Goal: Information Seeking & Learning: Check status

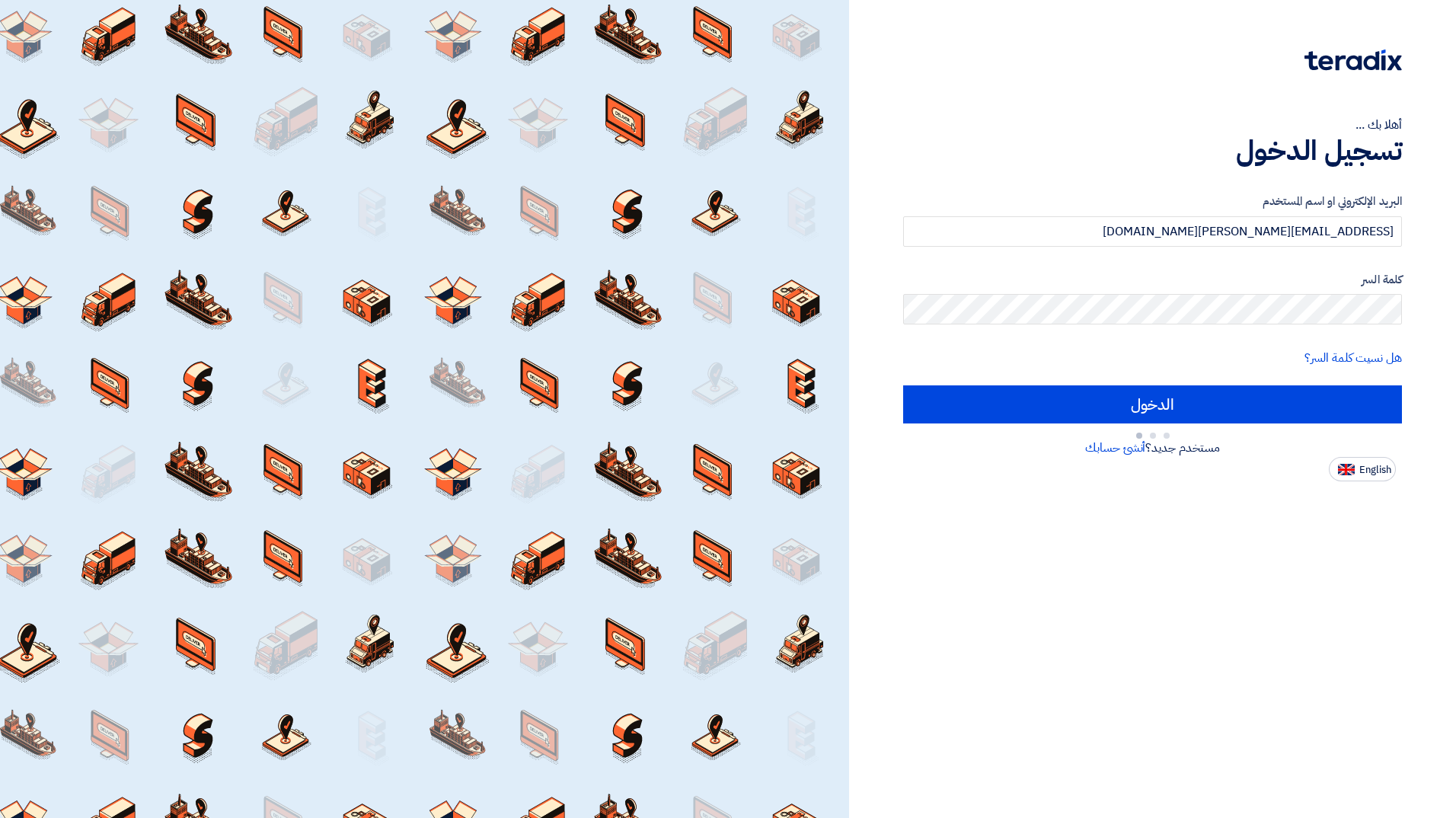
type input "Sign in"
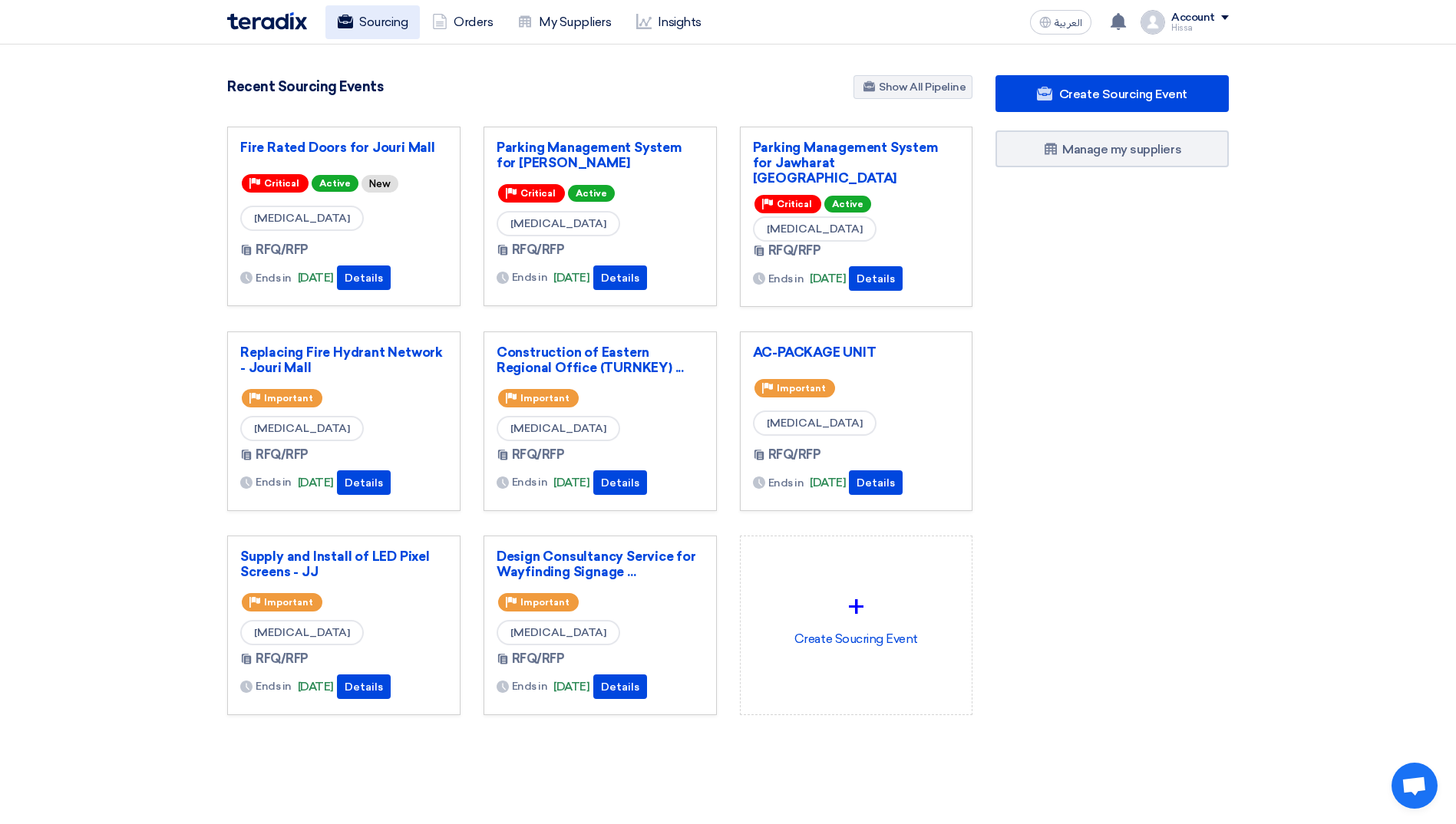
click at [380, 17] on link "Sourcing" at bounding box center [373, 23] width 95 height 34
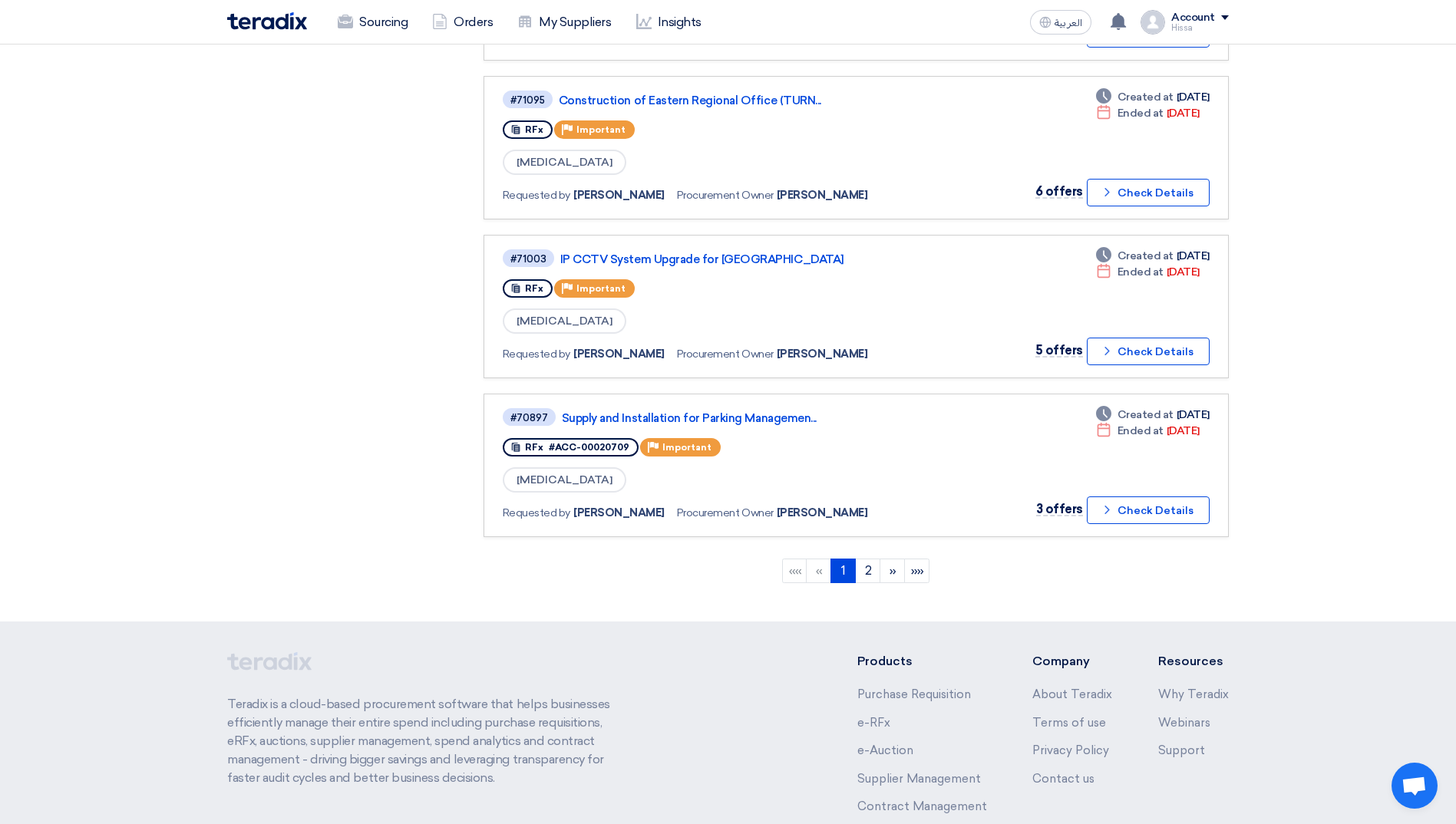
scroll to position [1372, 0]
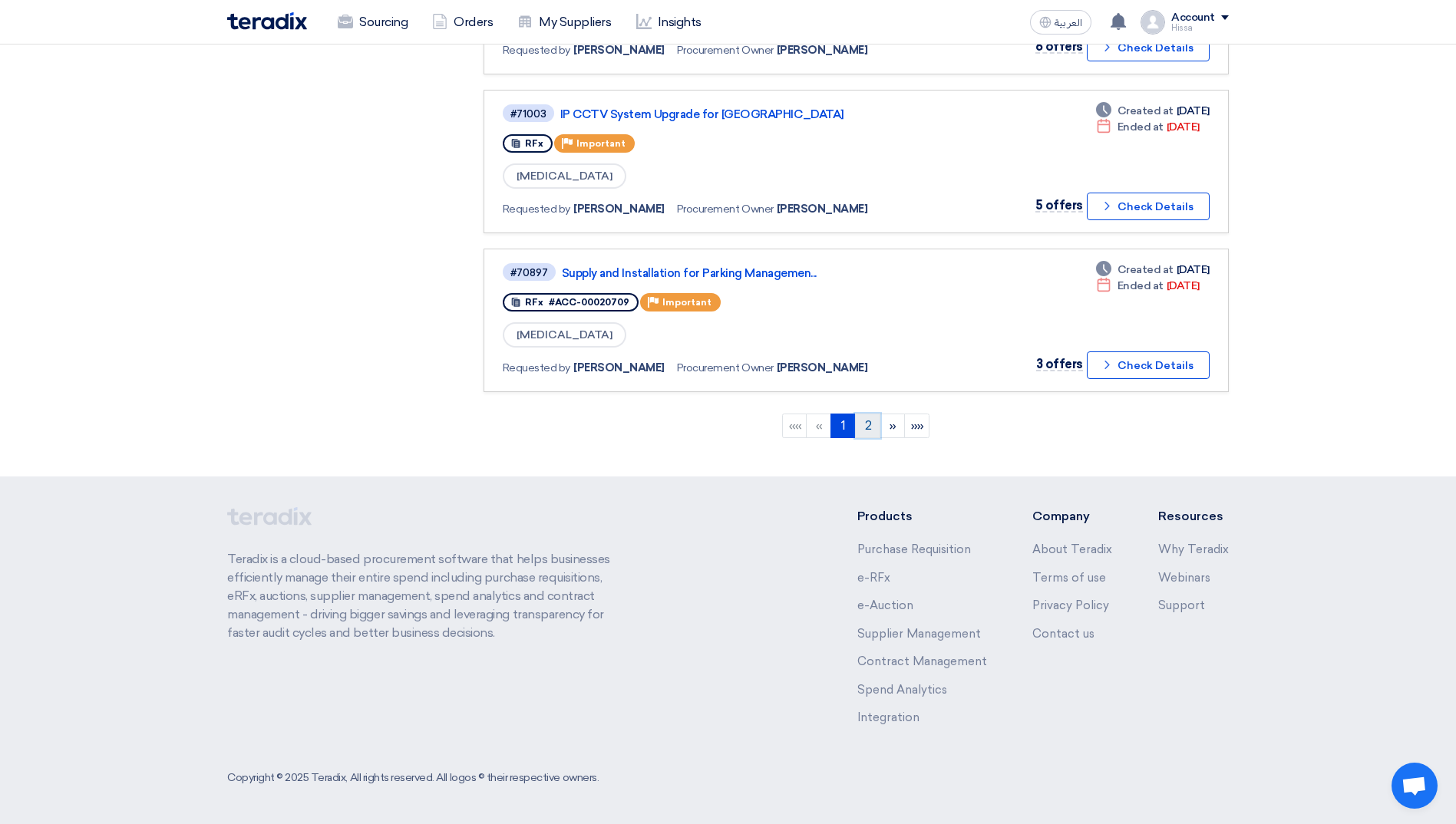
click at [876, 431] on link "2" at bounding box center [867, 426] width 25 height 24
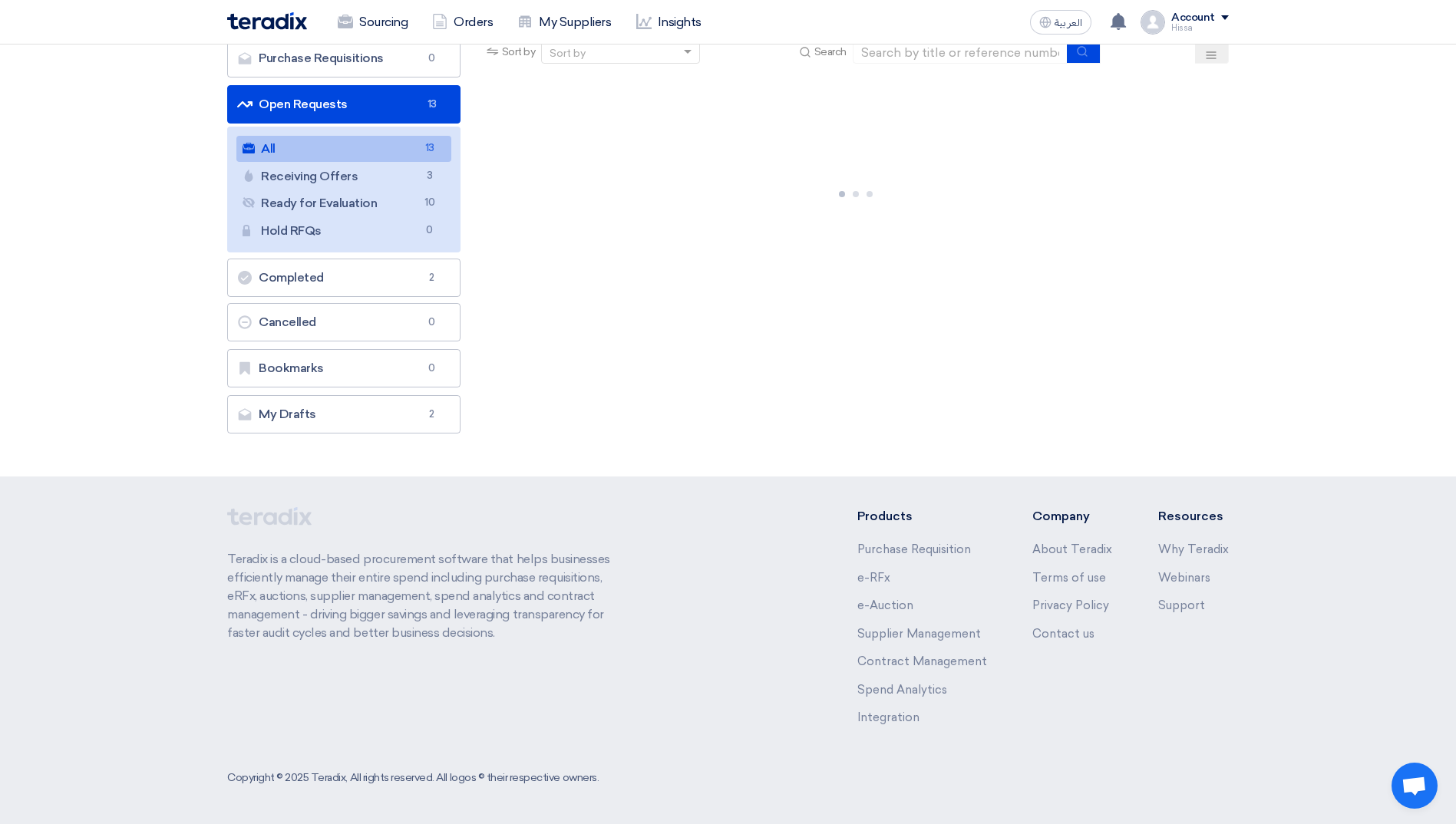
scroll to position [0, 0]
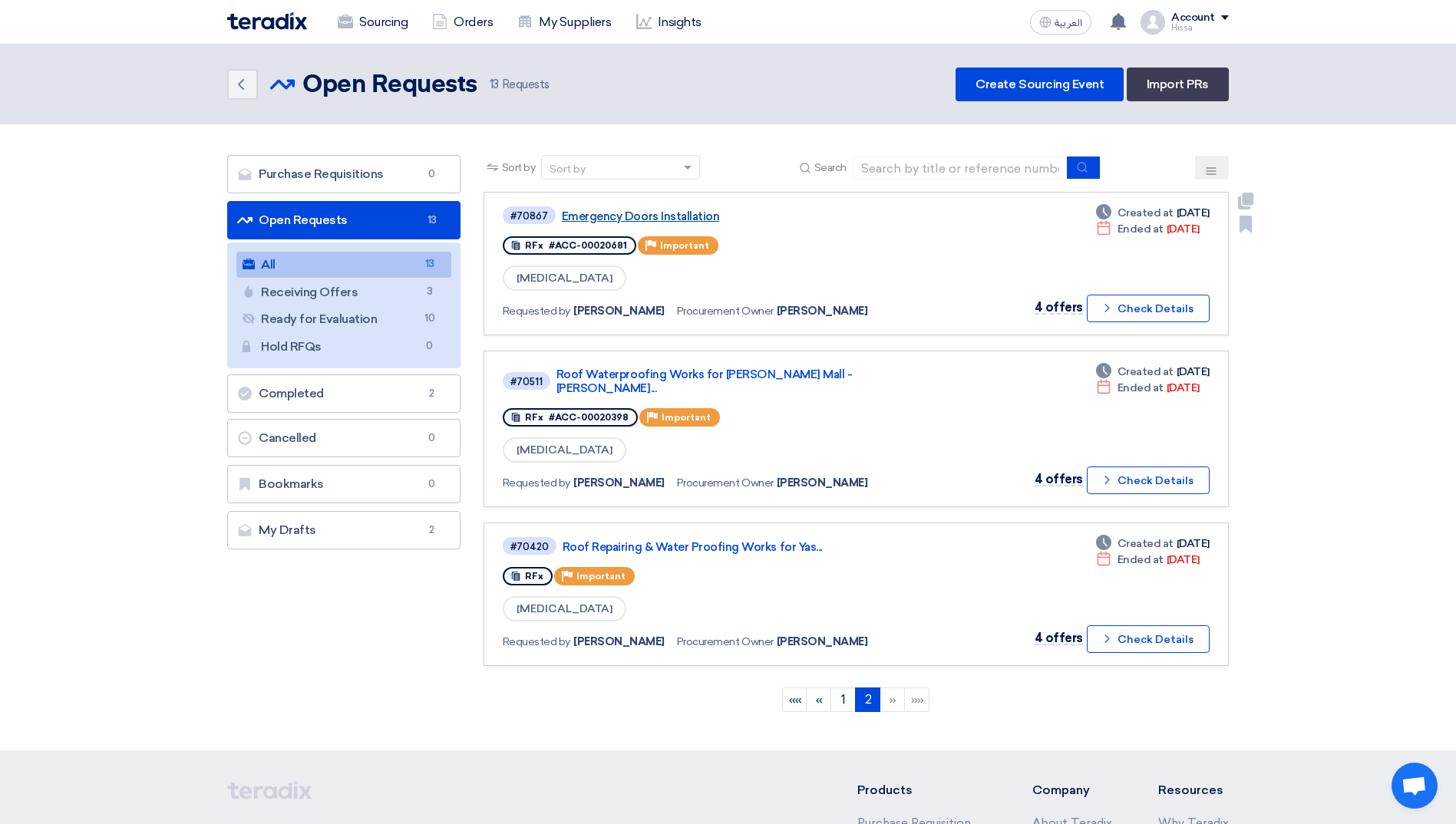
click at [611, 211] on link "Emergency Doors Installation" at bounding box center [753, 216] width 384 height 14
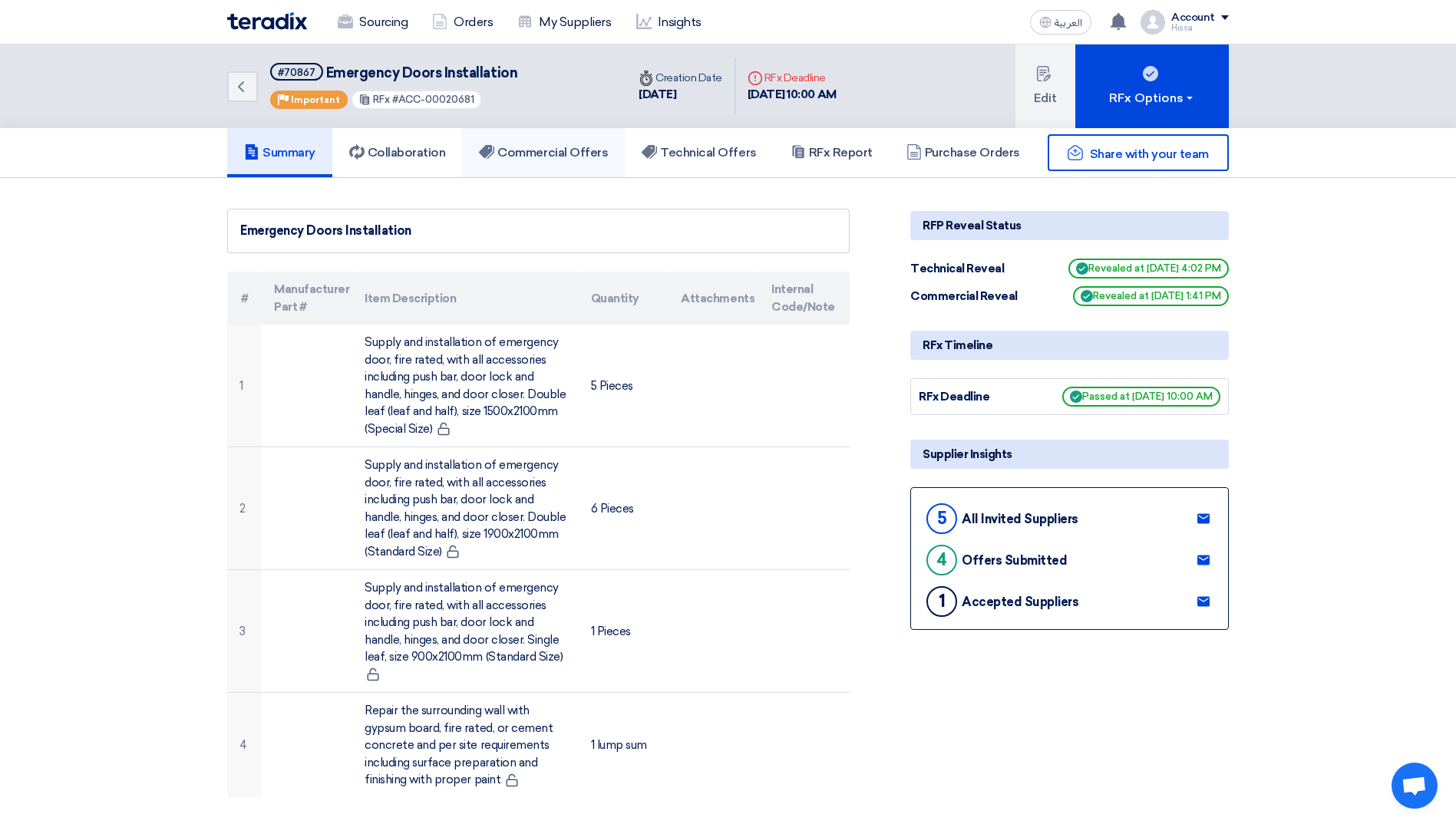
click at [562, 155] on h5 "Commercial Offers" at bounding box center [543, 152] width 129 height 15
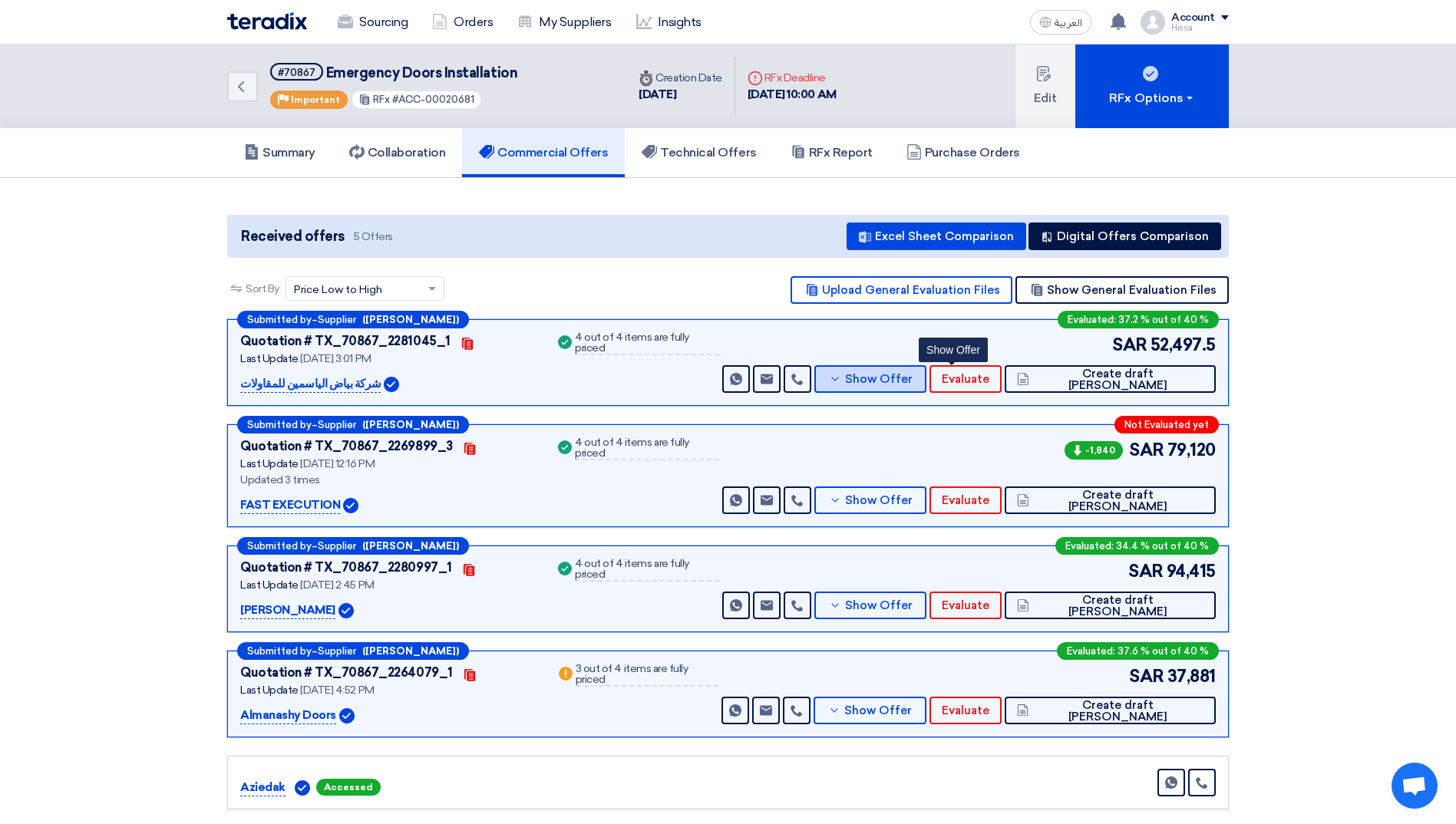
click at [927, 371] on button "Show Offer" at bounding box center [869, 378] width 112 height 27
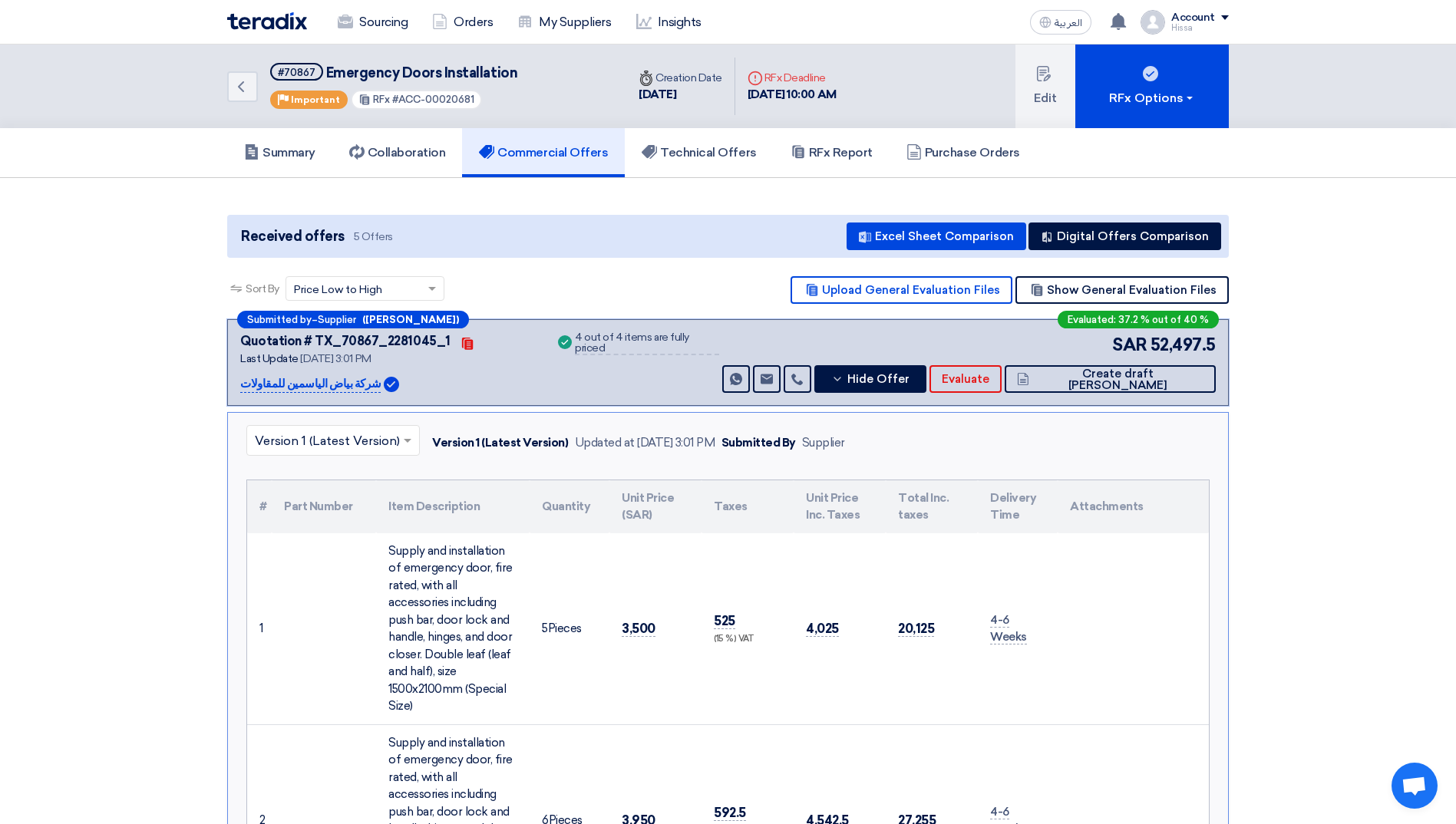
click at [406, 438] on span at bounding box center [409, 440] width 19 height 19
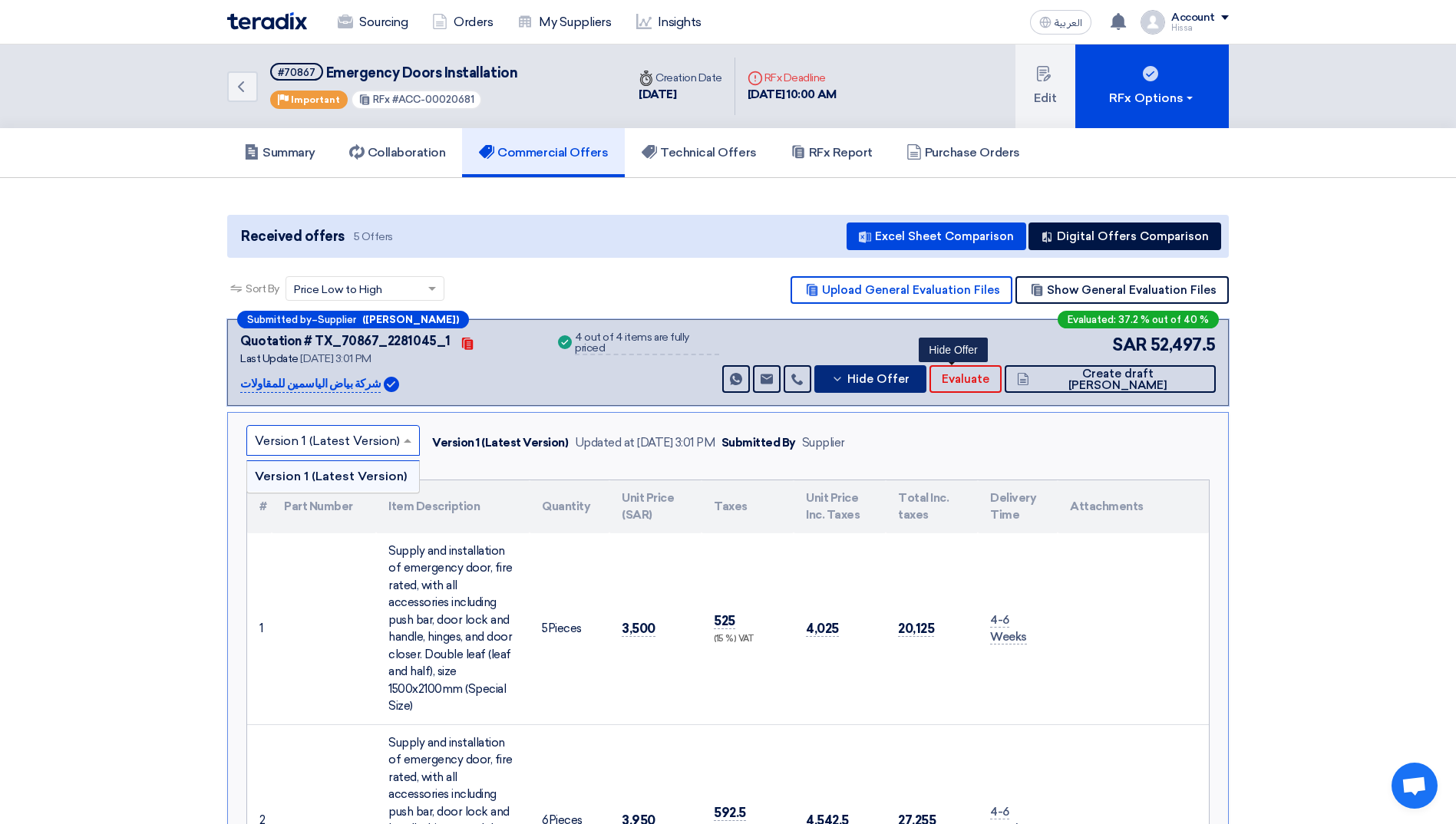
click at [912, 377] on button "Hide Offer" at bounding box center [869, 378] width 112 height 27
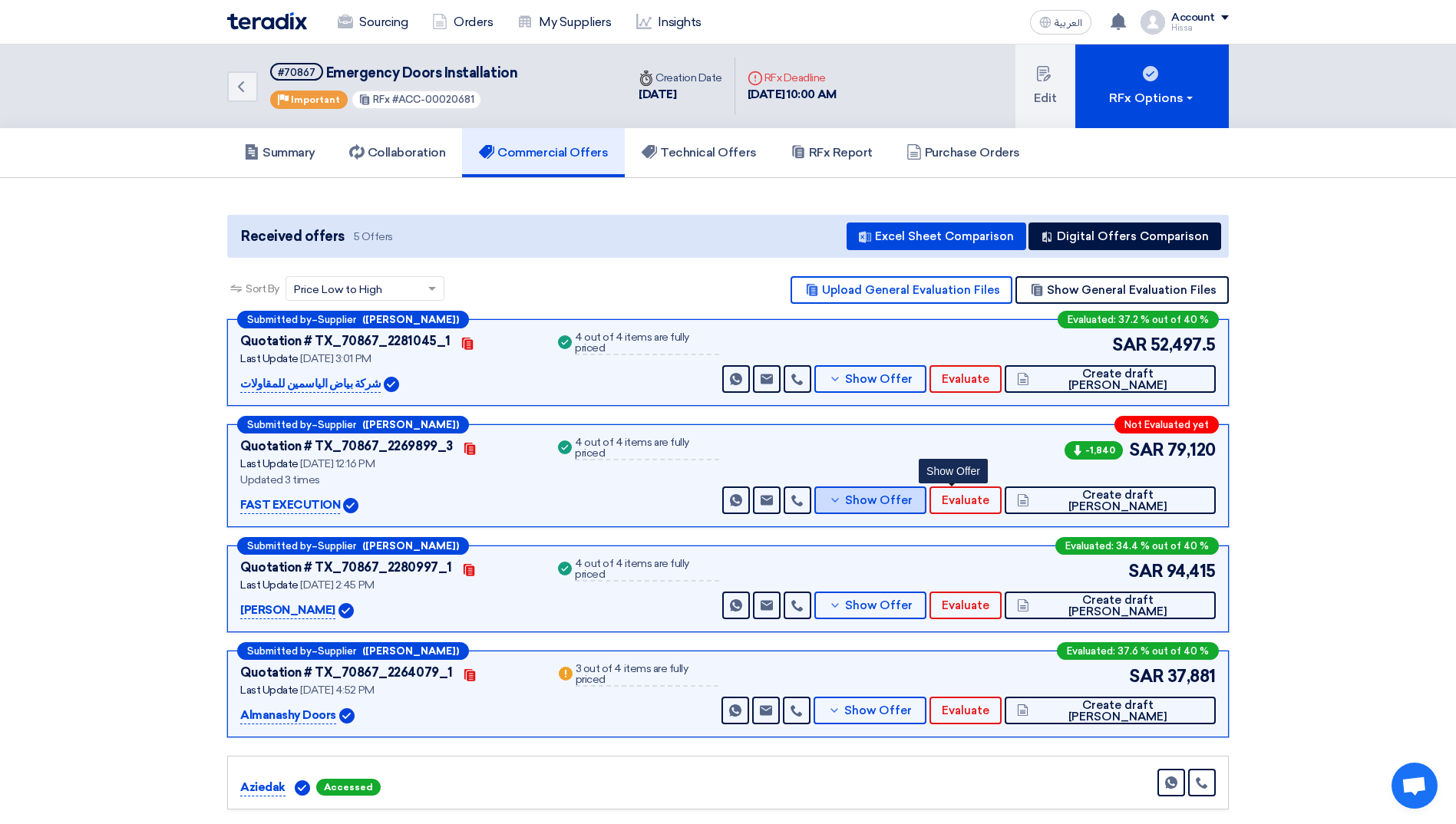
click at [927, 508] on button "Show Offer" at bounding box center [869, 499] width 112 height 27
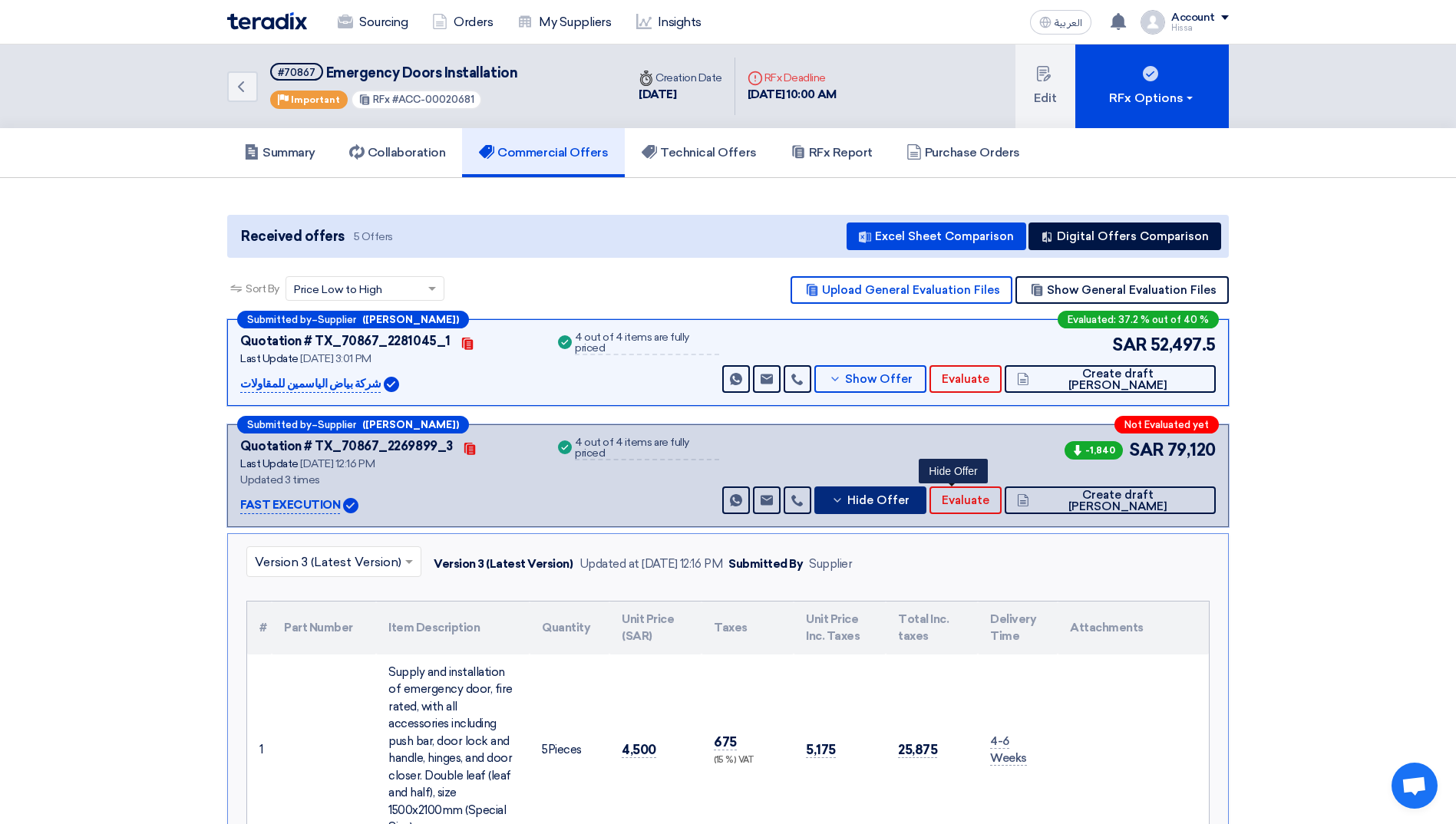
click at [927, 508] on button "Hide Offer" at bounding box center [869, 499] width 112 height 27
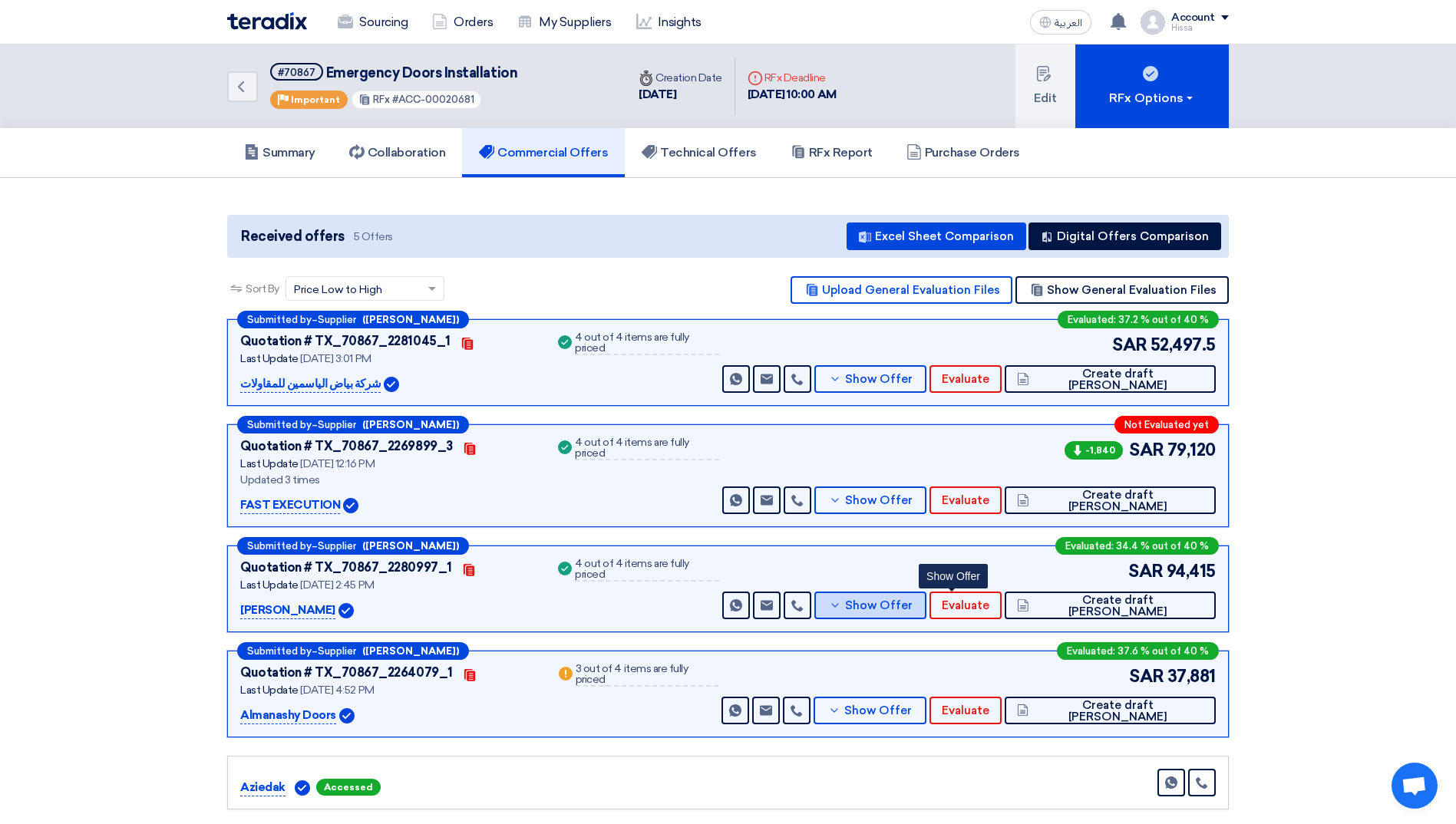
click at [841, 608] on icon at bounding box center [835, 604] width 12 height 12
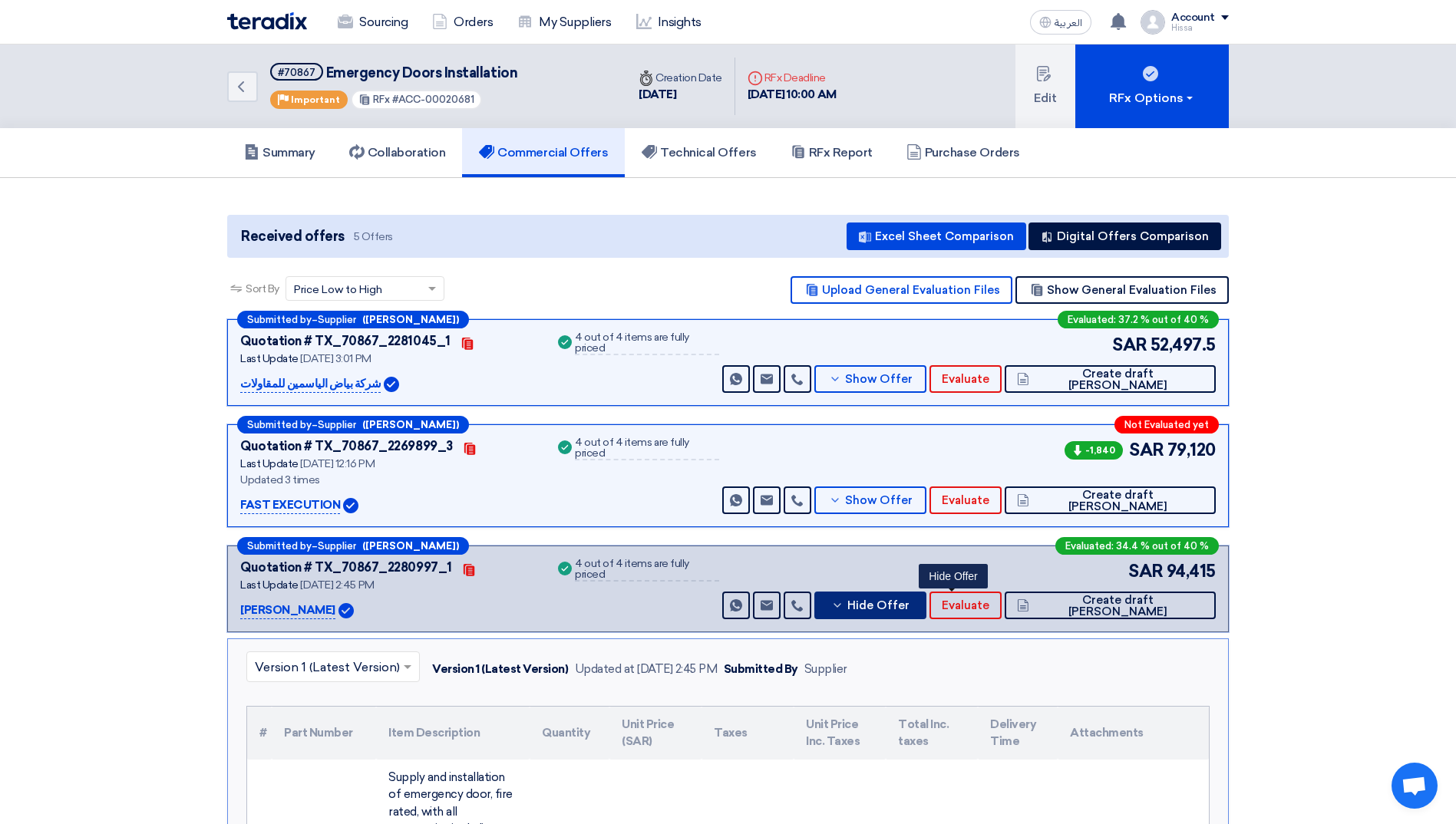
click at [914, 608] on button "Hide Offer" at bounding box center [869, 604] width 112 height 27
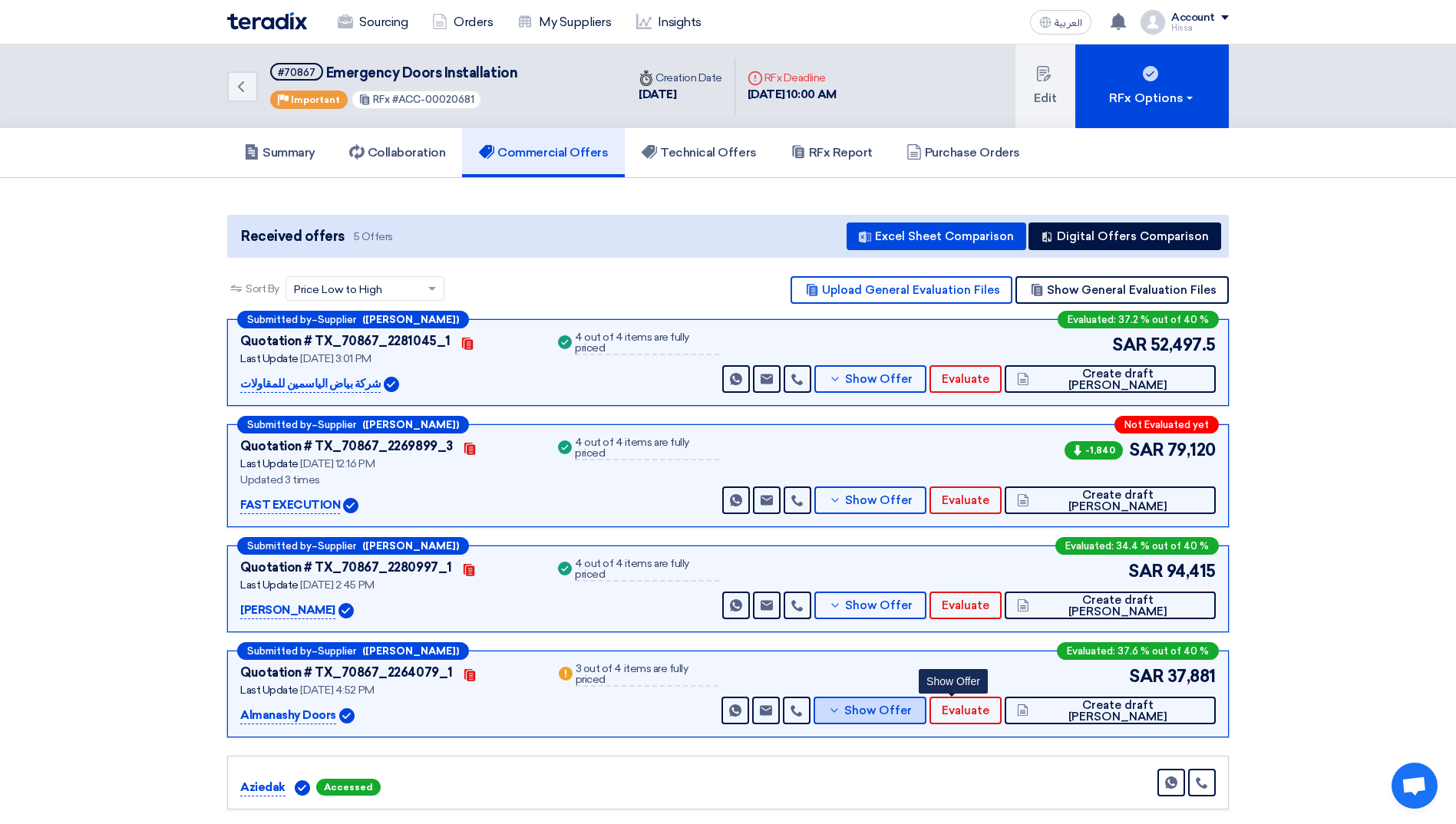
click at [840, 710] on icon at bounding box center [834, 710] width 12 height 12
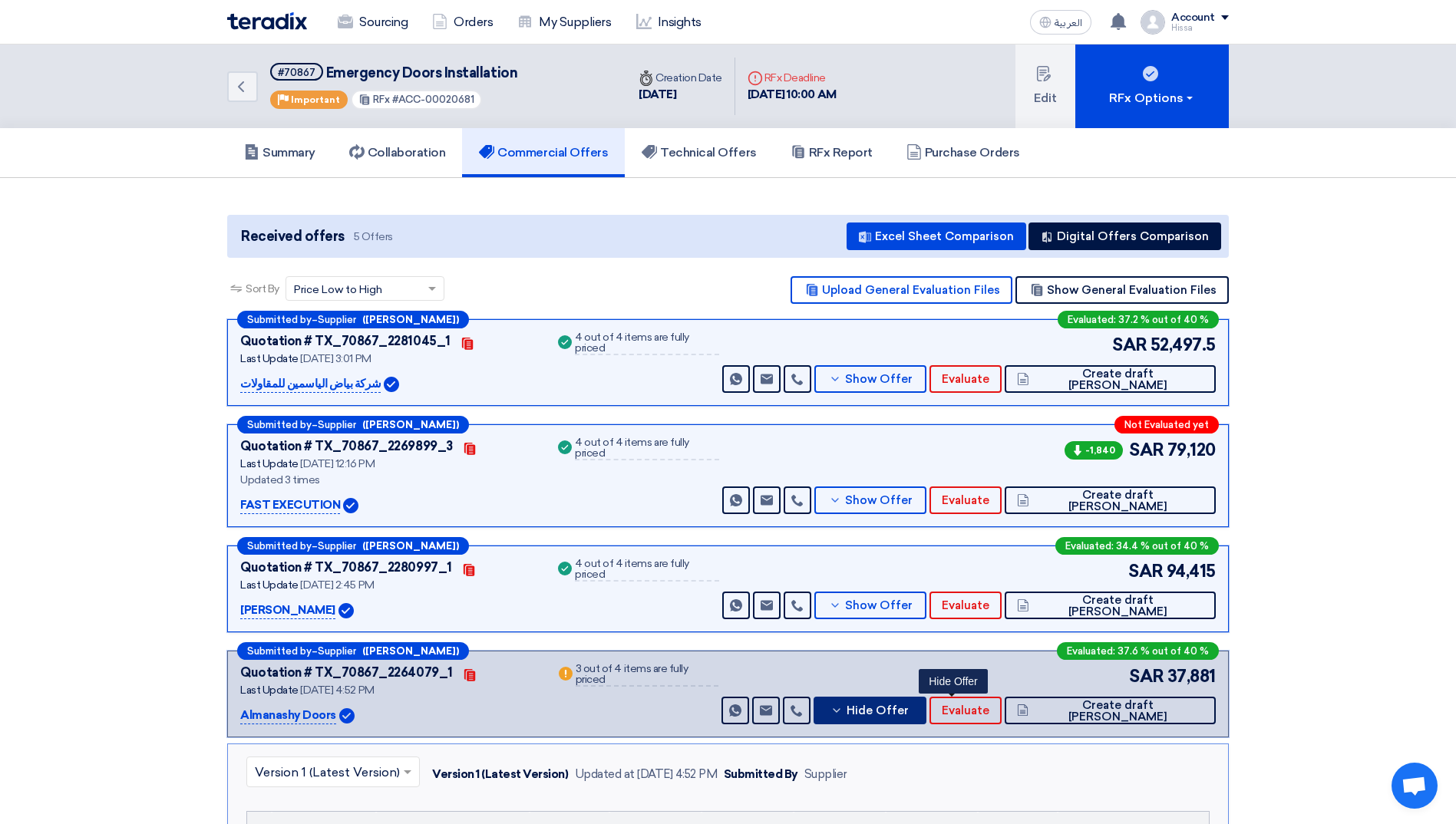
click at [840, 710] on use at bounding box center [836, 710] width 7 height 4
